Goal: Task Accomplishment & Management: Manage account settings

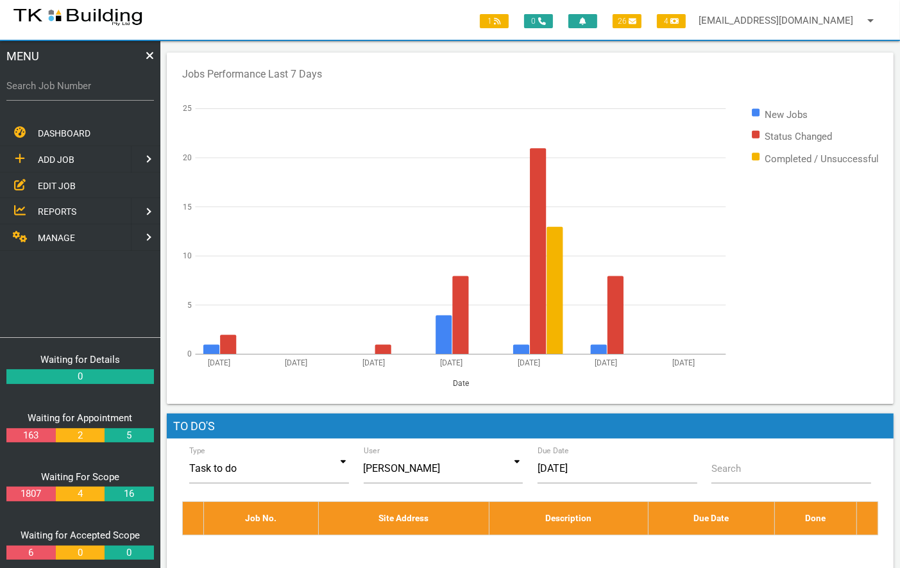
click at [51, 180] on span "EDIT JOB" at bounding box center [57, 185] width 38 height 10
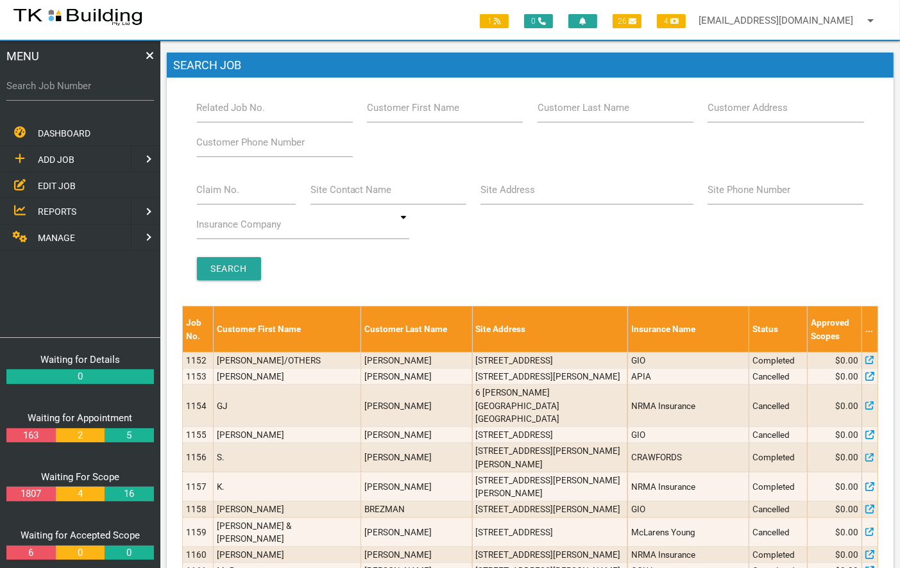
click at [236, 108] on label "Related Job No." at bounding box center [231, 108] width 69 height 15
click at [236, 108] on input "Related Job No." at bounding box center [275, 108] width 156 height 30
click at [516, 191] on label "Site Address" at bounding box center [508, 190] width 55 height 15
click at [516, 191] on input "Site Address" at bounding box center [587, 190] width 213 height 30
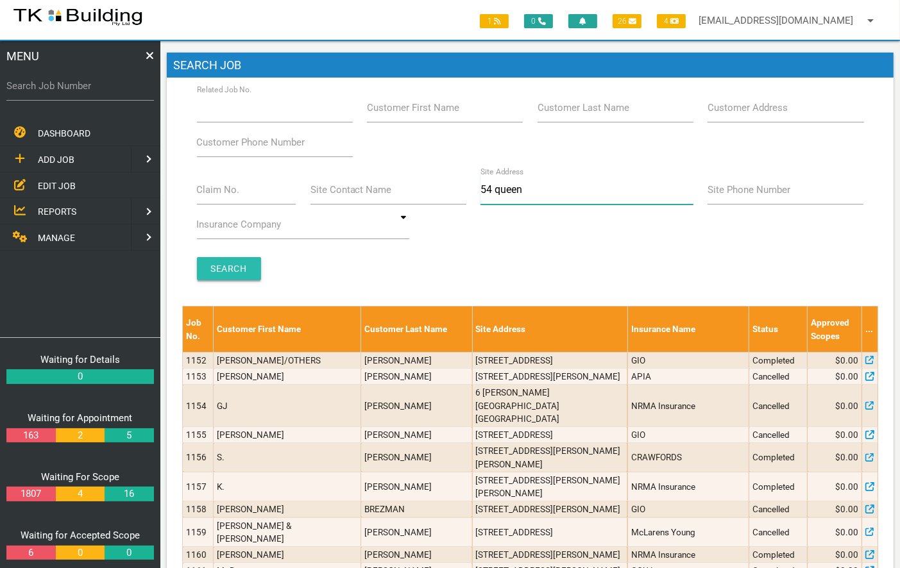
type input "54 queen"
click at [228, 273] on input "Search" at bounding box center [229, 268] width 64 height 23
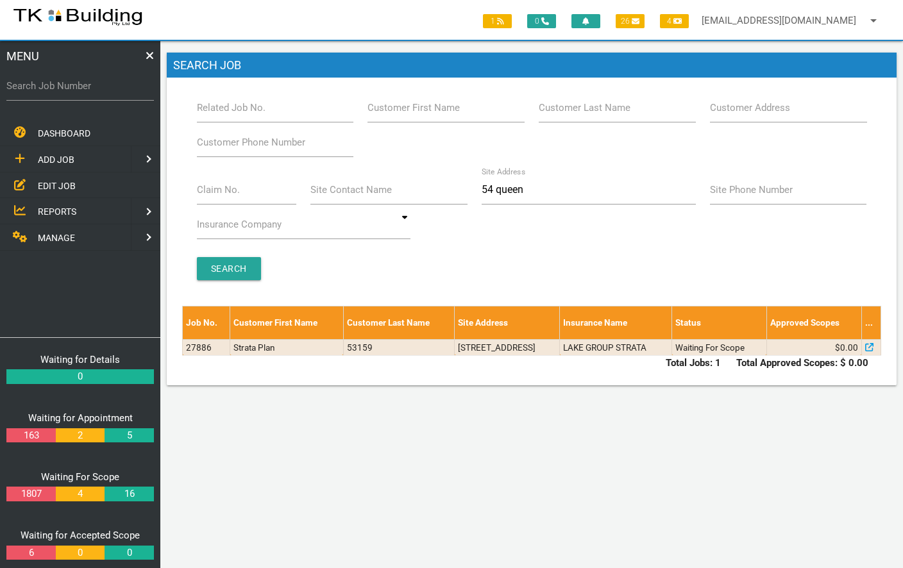
click at [49, 182] on span "EDIT JOB" at bounding box center [57, 185] width 38 height 10
click at [231, 110] on label "Related Job No." at bounding box center [231, 108] width 69 height 15
click at [231, 110] on input "Related Job No." at bounding box center [275, 108] width 157 height 30
type input "28117"
click at [218, 259] on input "Search" at bounding box center [229, 268] width 64 height 23
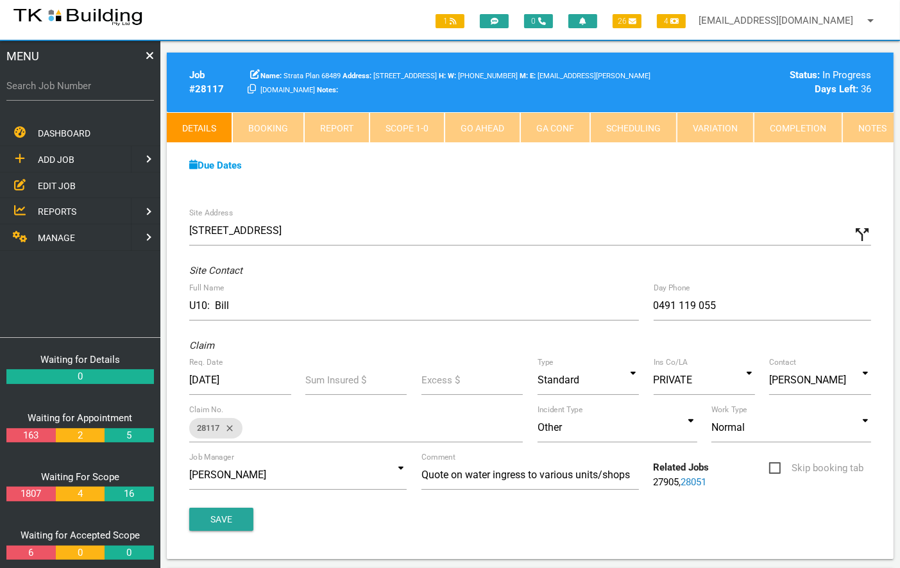
click at [853, 130] on link "Notes" at bounding box center [872, 127] width 60 height 31
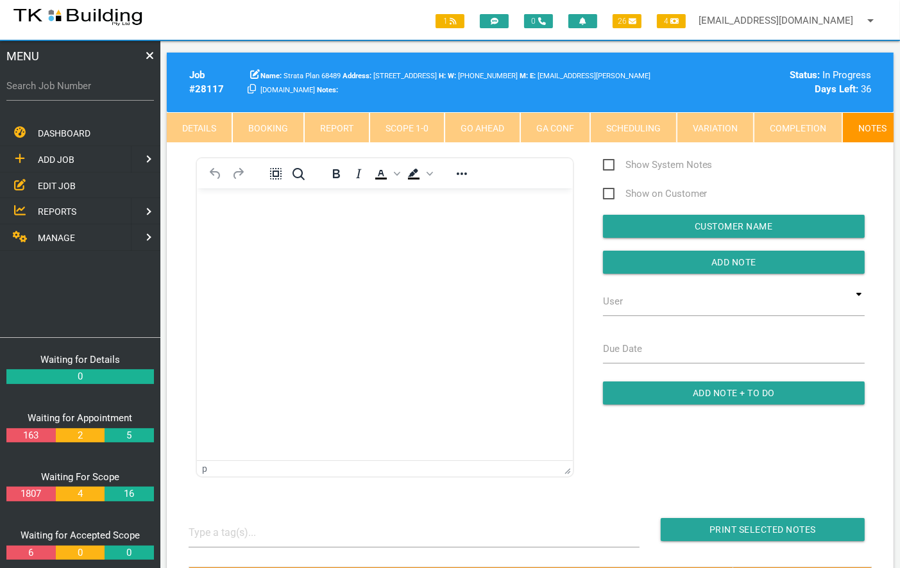
click at [263, 223] on body "Rich Text Area. Press ALT-0 for help." at bounding box center [384, 225] width 376 height 42
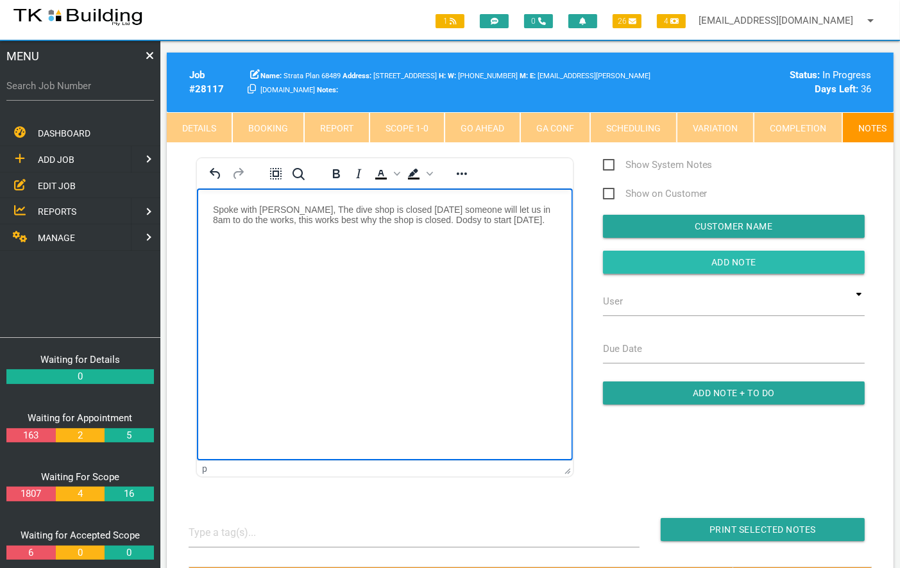
click at [735, 272] on input "Add Note" at bounding box center [734, 262] width 262 height 23
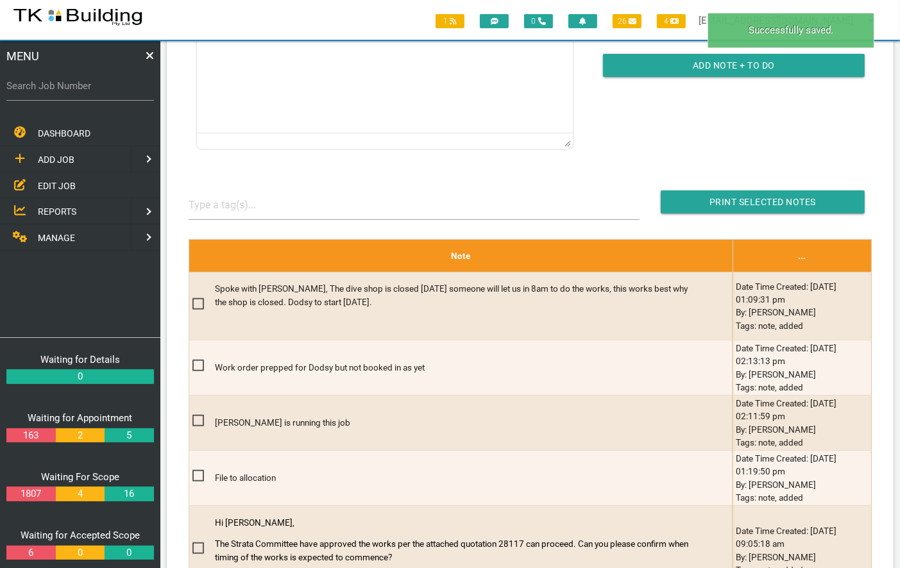
scroll to position [328, 0]
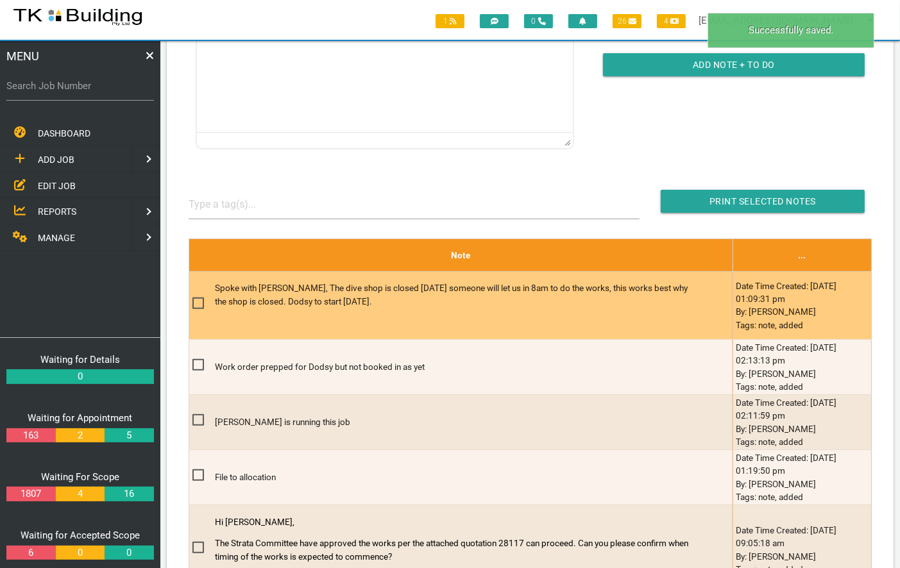
click at [196, 309] on span at bounding box center [203, 304] width 22 height 16
click at [196, 304] on input "checkbox" at bounding box center [196, 300] width 8 height 8
checkbox input "true"
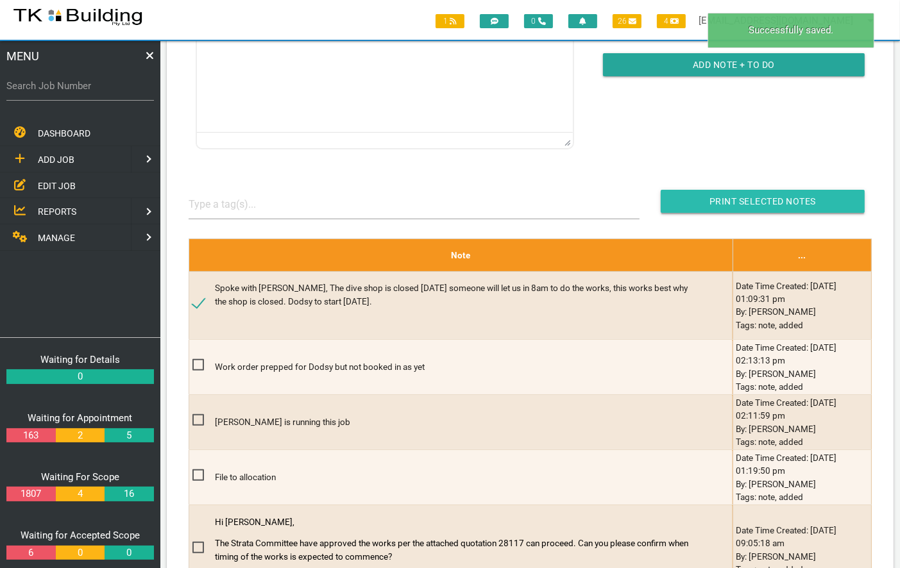
click at [761, 209] on input "button" at bounding box center [763, 201] width 204 height 23
